Goal: Information Seeking & Learning: Learn about a topic

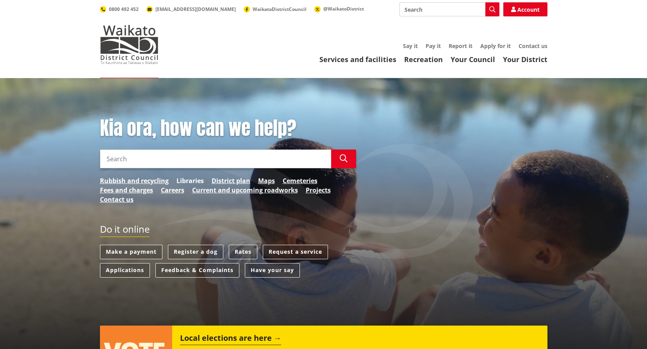
click at [193, 182] on link "Libraries" at bounding box center [190, 180] width 27 height 9
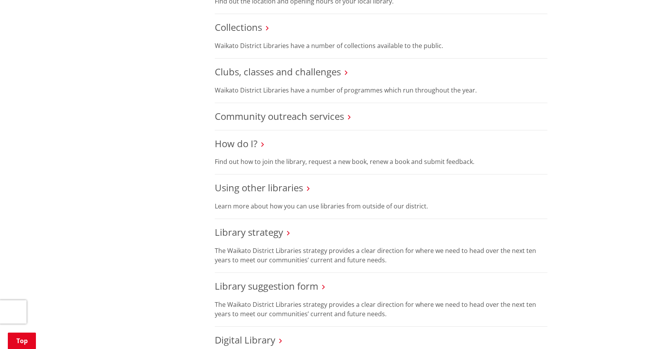
scroll to position [313, 0]
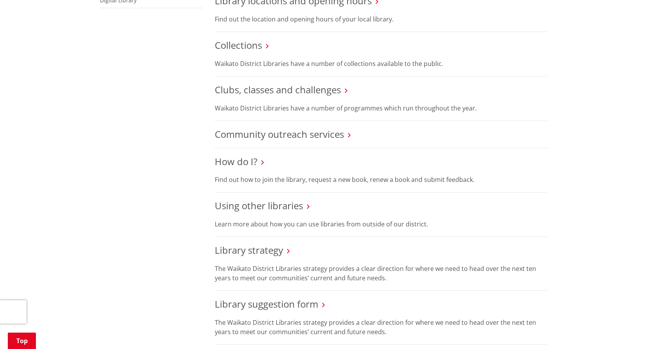
click at [345, 129] on h3 "Community outreach services" at bounding box center [381, 134] width 333 height 11
click at [347, 129] on h3 "Community outreach services" at bounding box center [381, 134] width 333 height 11
drag, startPoint x: 290, startPoint y: 124, endPoint x: 295, endPoint y: 123, distance: 4.8
click at [290, 128] on link "Community outreach services" at bounding box center [279, 134] width 129 height 13
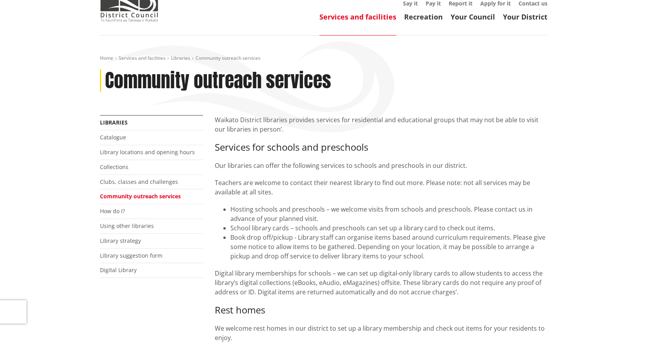
scroll to position [39, 0]
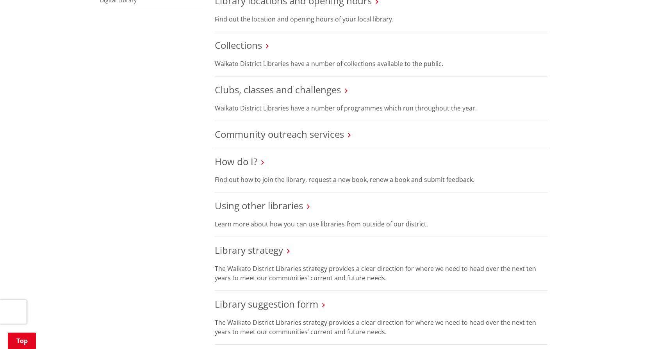
scroll to position [274, 0]
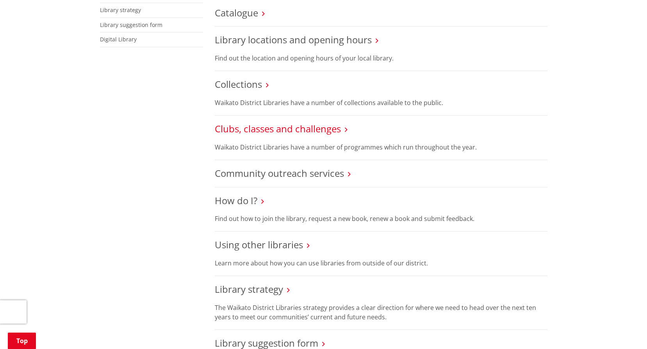
click at [282, 122] on link "Clubs, classes and challenges" at bounding box center [278, 128] width 126 height 13
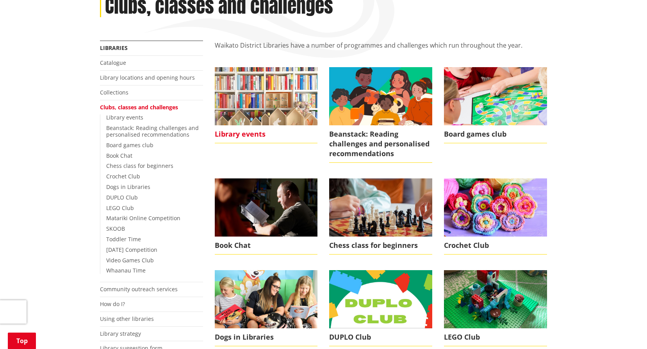
scroll to position [156, 0]
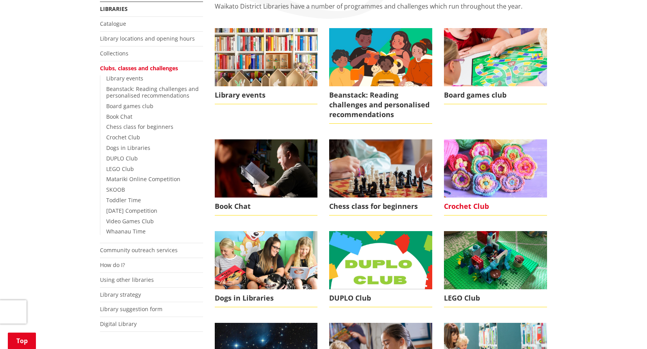
click at [496, 169] on img at bounding box center [495, 168] width 103 height 58
